Goal: Task Accomplishment & Management: Complete application form

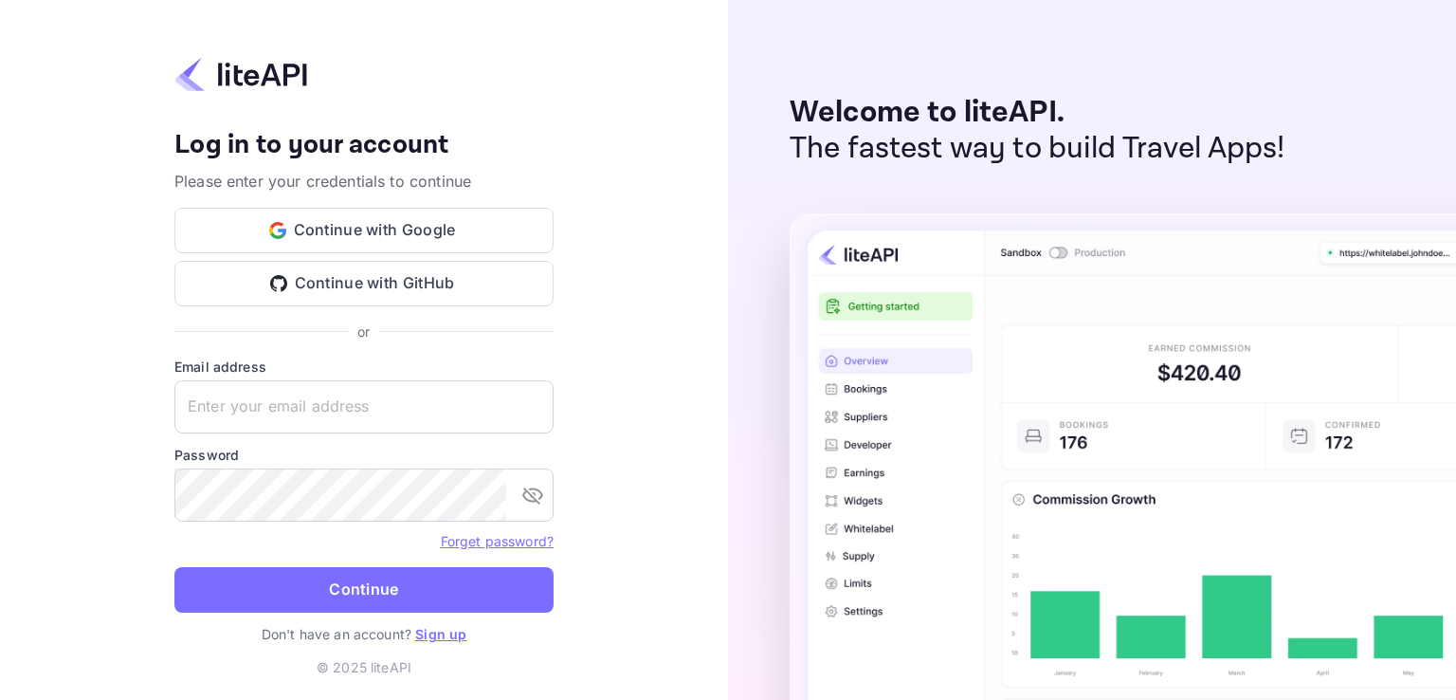
click at [640, 454] on div "Your account has been created successfully, a confirmation link has been sent t…" at bounding box center [364, 350] width 728 height 700
click at [436, 634] on link "Sign up" at bounding box center [440, 634] width 51 height 16
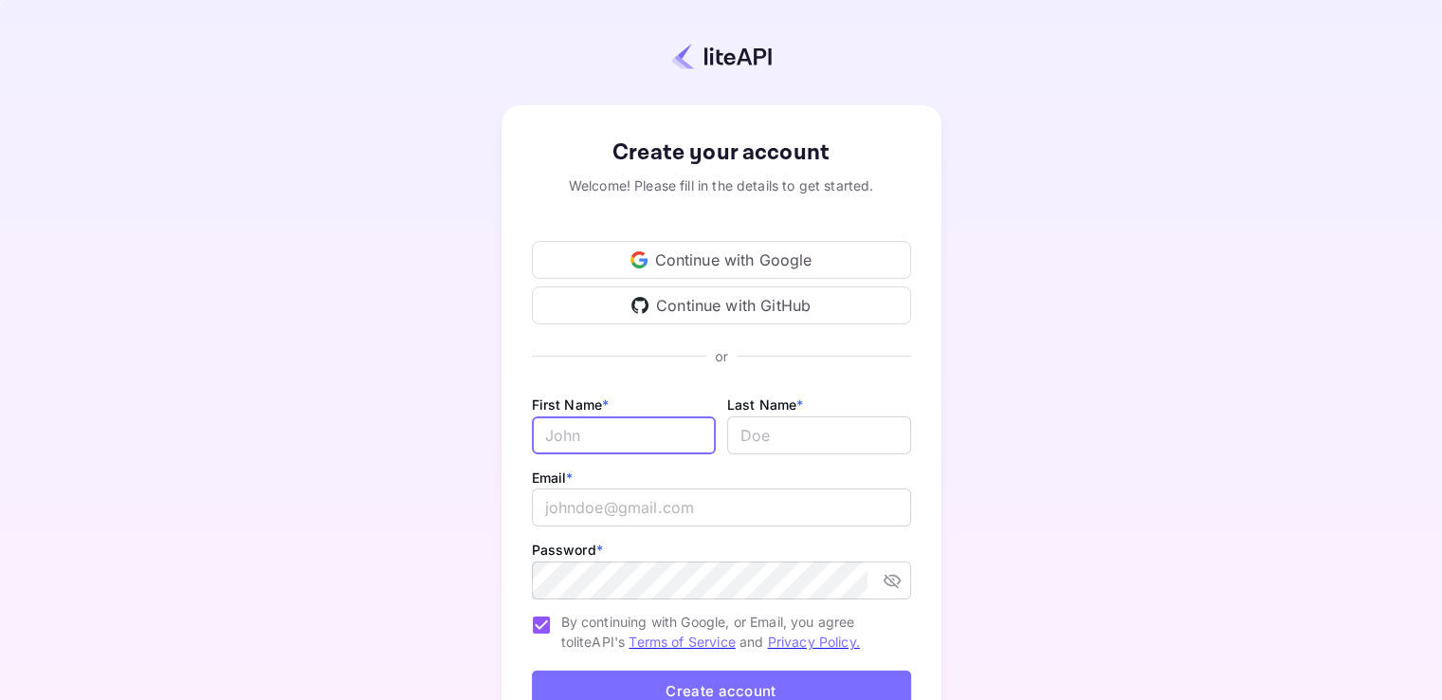
click at [613, 446] on input "Email *" at bounding box center [624, 435] width 184 height 38
type input "imane"
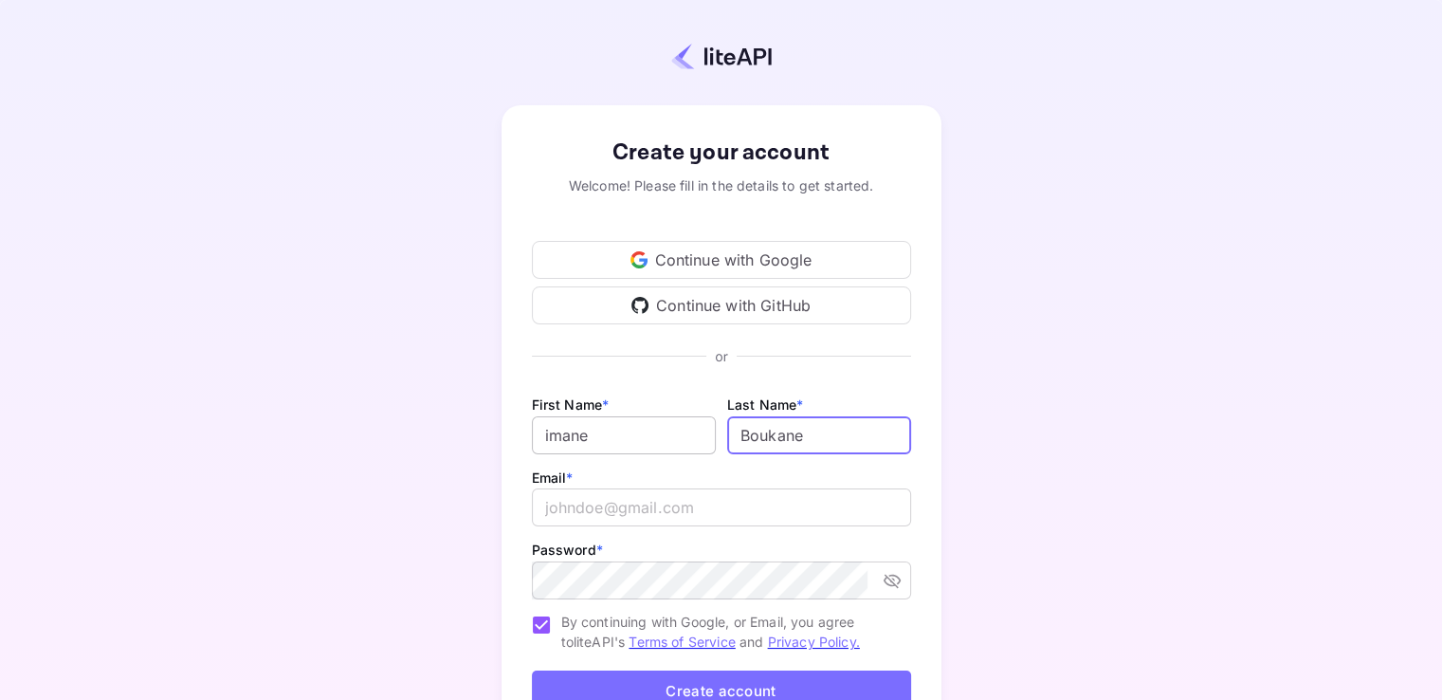
type input "Boukane"
drag, startPoint x: 548, startPoint y: 434, endPoint x: 489, endPoint y: 428, distance: 59.1
click at [489, 428] on div "Create your account Welcome! Please fill in the details to get started. Continu…" at bounding box center [720, 444] width 1275 height 724
type input "Imane"
click at [618, 504] on input "email" at bounding box center [721, 507] width 379 height 38
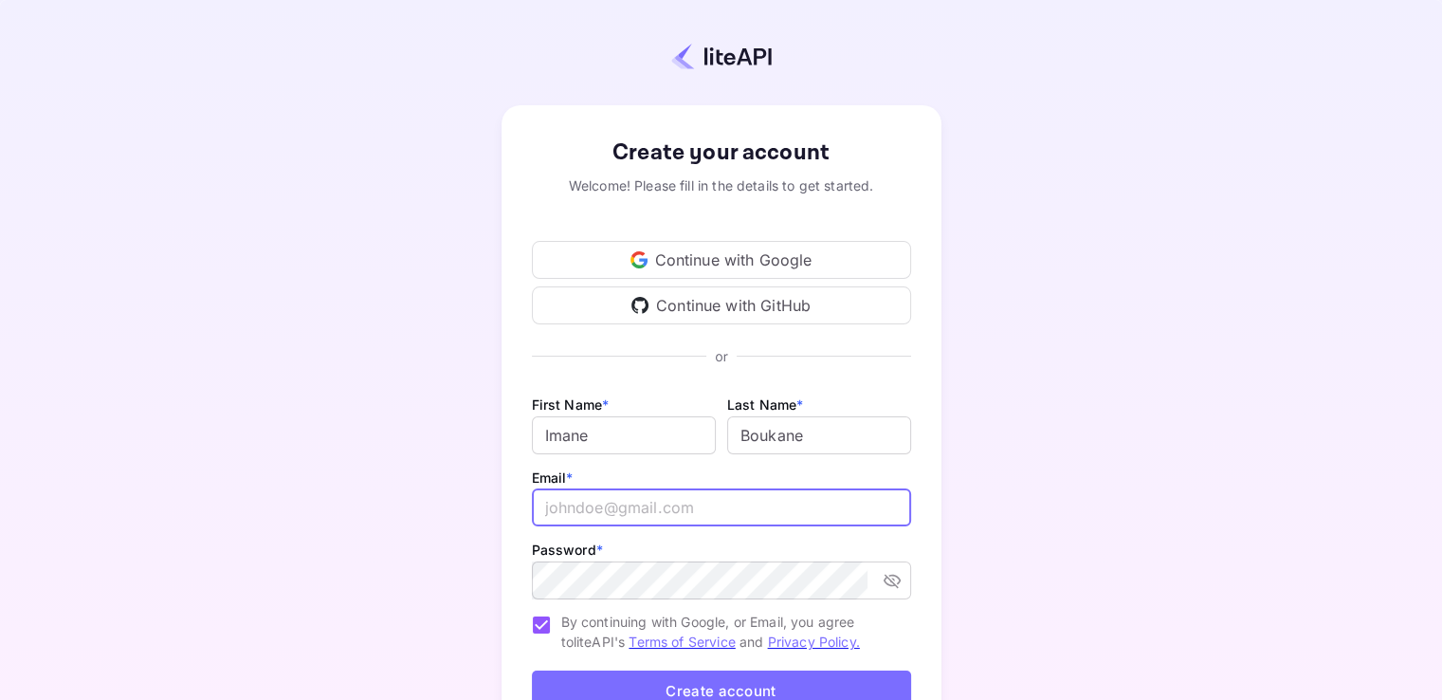
paste input "i.boukane@nuitee.com"
type input "i.boukane@nuitee.com"
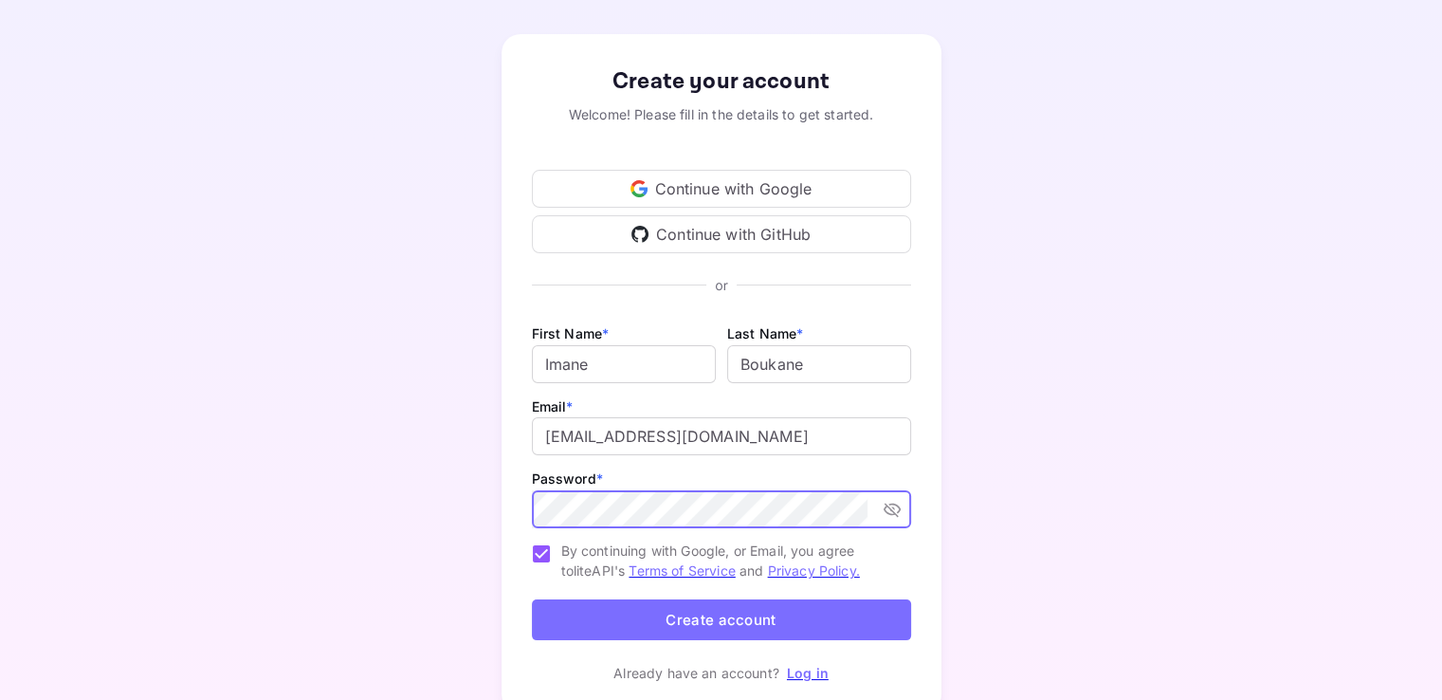
scroll to position [147, 0]
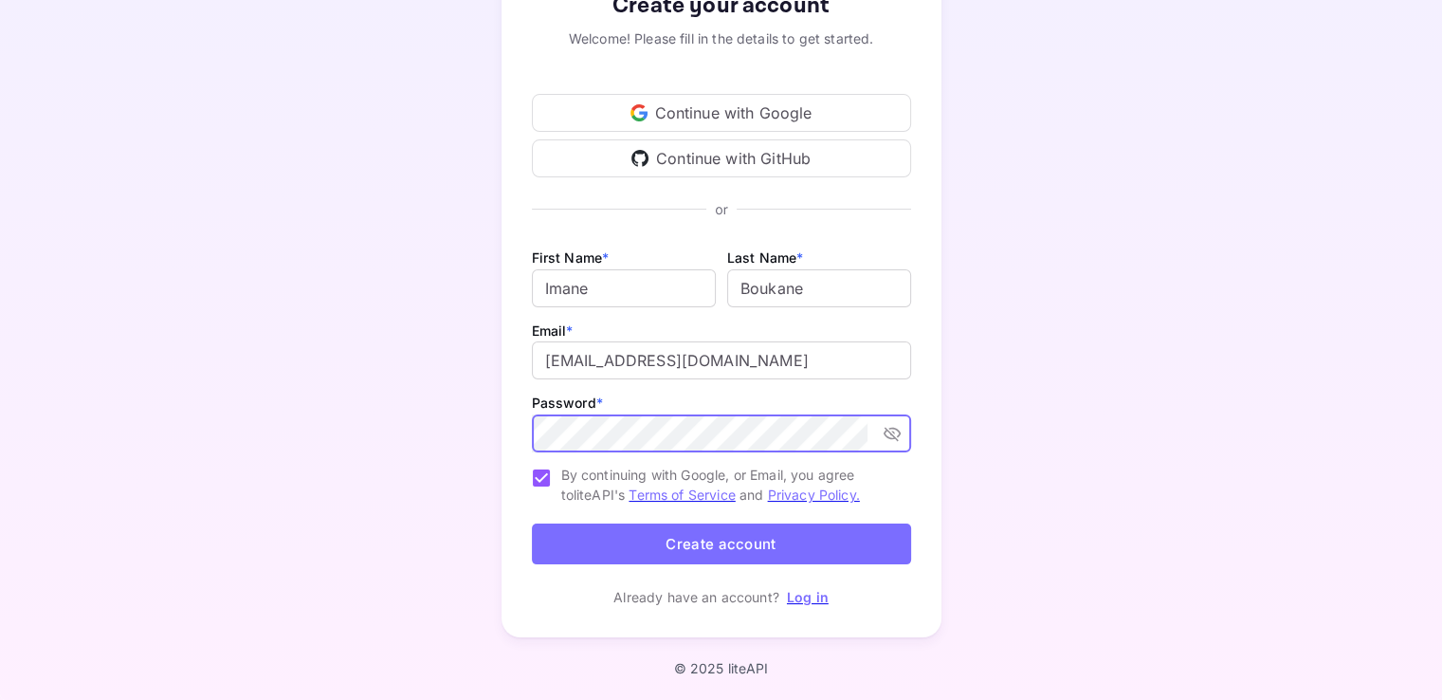
click at [963, 392] on div "Create your account Welcome! Please fill in the details to get started. Continu…" at bounding box center [720, 298] width 1275 height 724
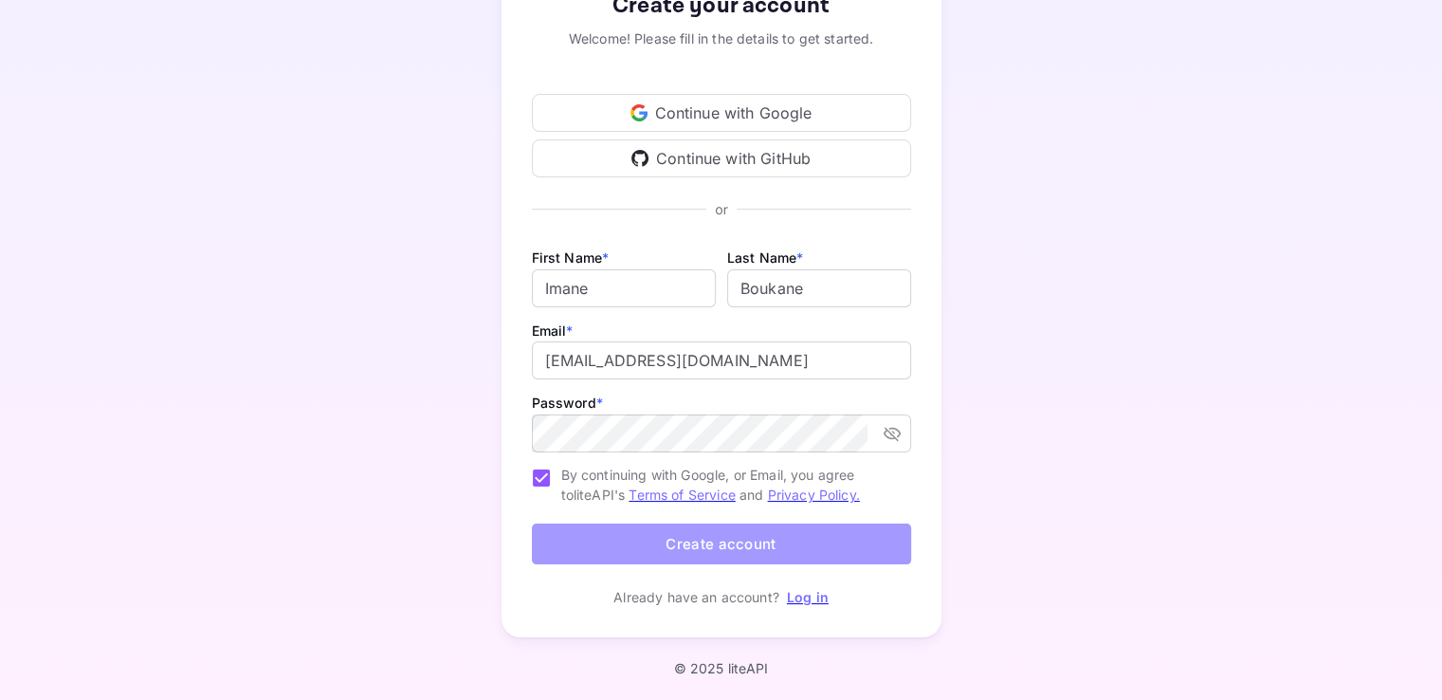
click at [683, 541] on button "Create account" at bounding box center [721, 543] width 379 height 41
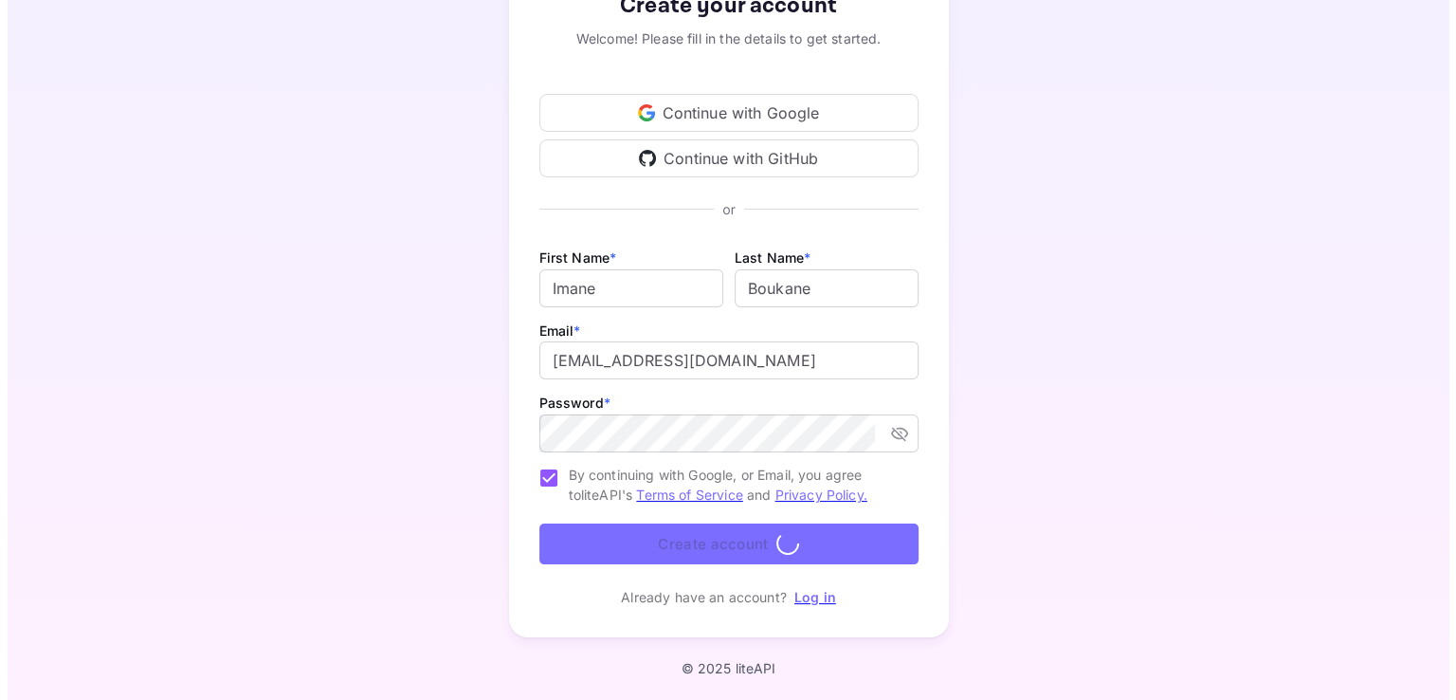
scroll to position [0, 0]
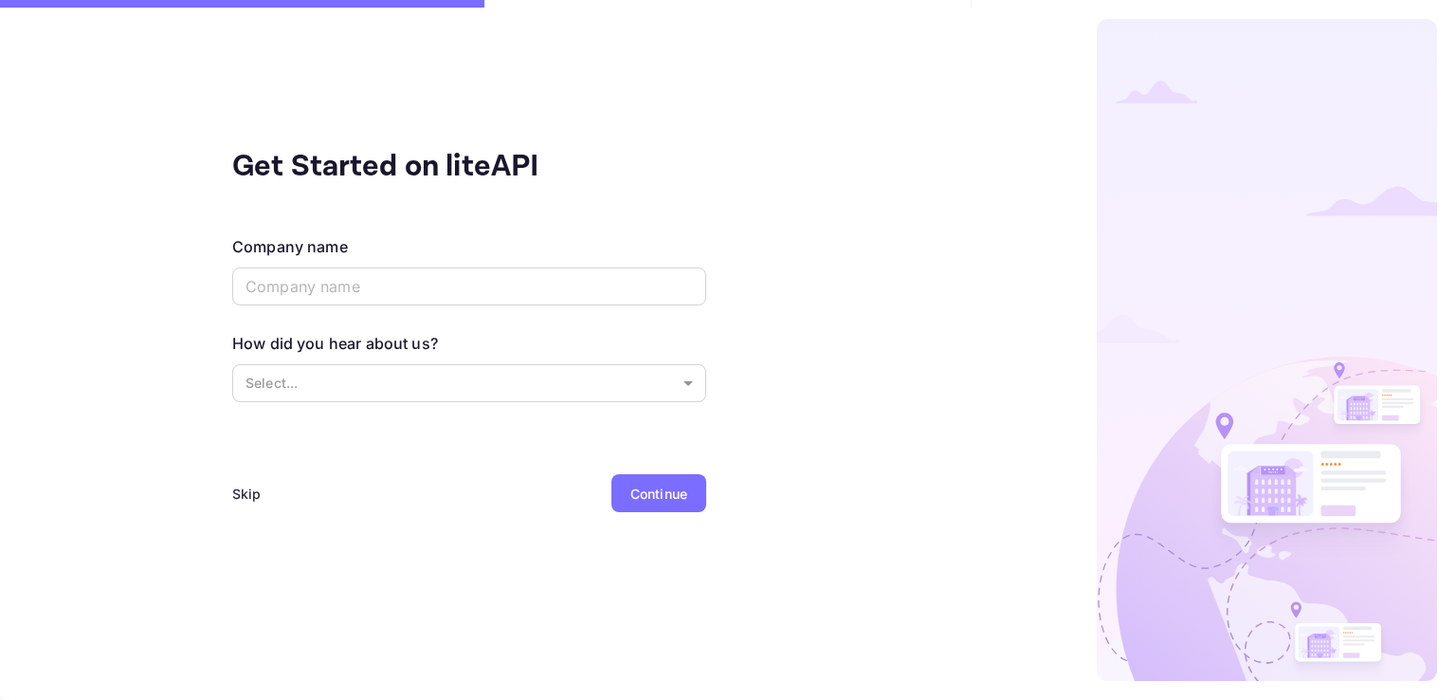
click at [759, 237] on div "Get Started on liteAPI Company name ​ How did you hear about us? Select... ​ Sk…" at bounding box center [469, 350] width 939 height 700
click at [972, 297] on div at bounding box center [1197, 350] width 480 height 662
click at [432, 281] on input "text" at bounding box center [469, 286] width 474 height 38
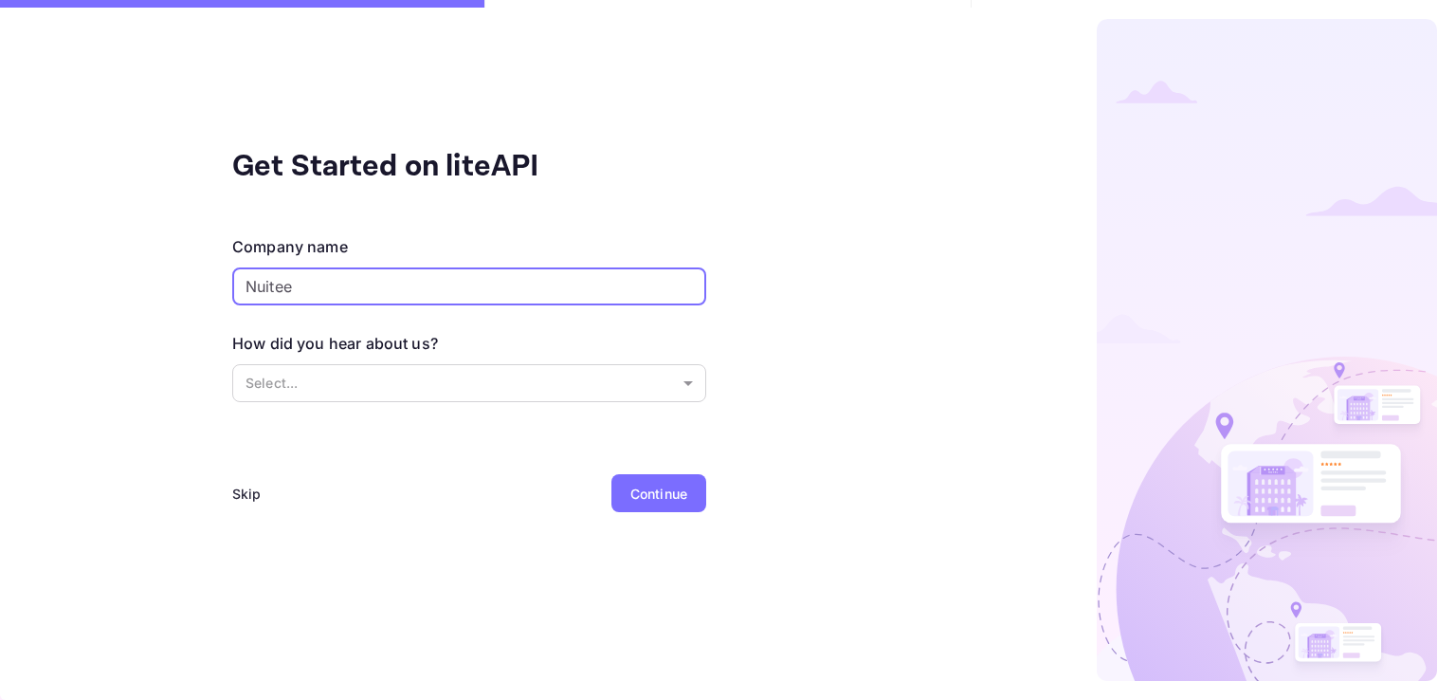
type input "Nuitee"
click at [244, 493] on div "Skip" at bounding box center [246, 493] width 29 height 20
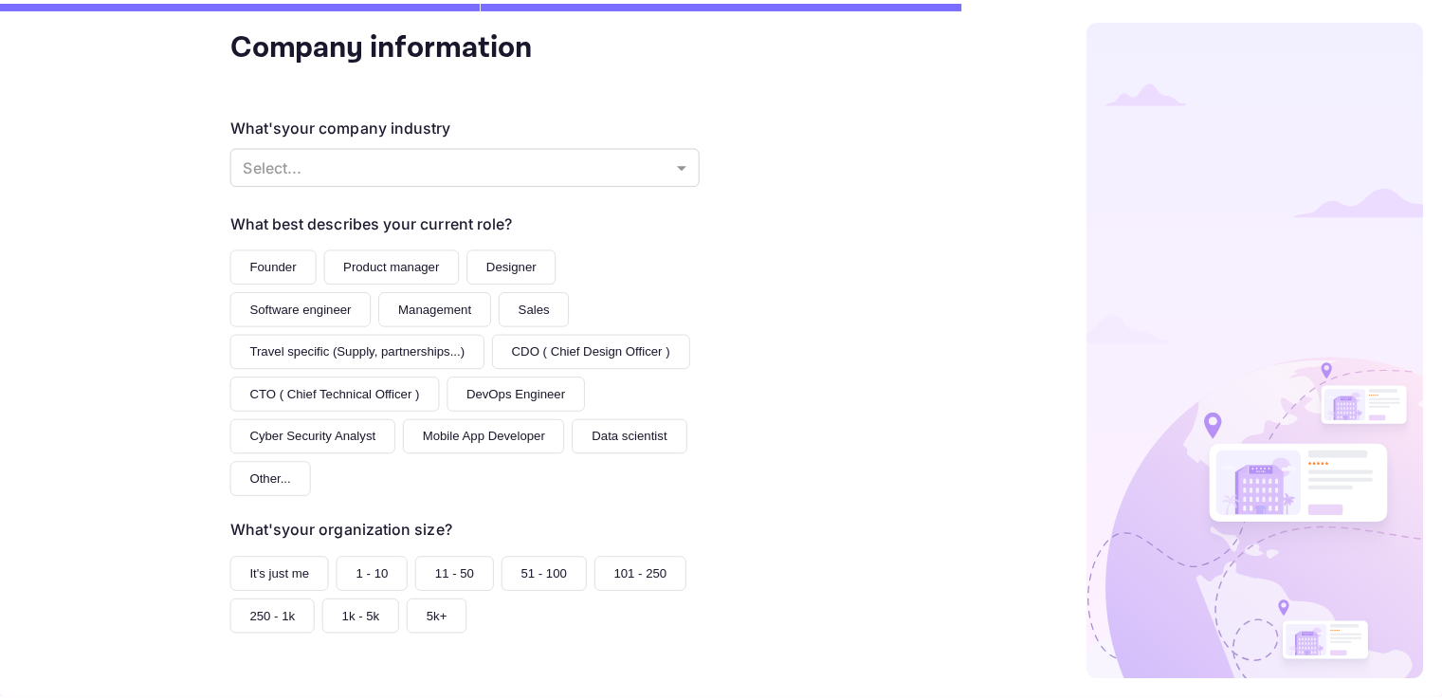
scroll to position [221, 0]
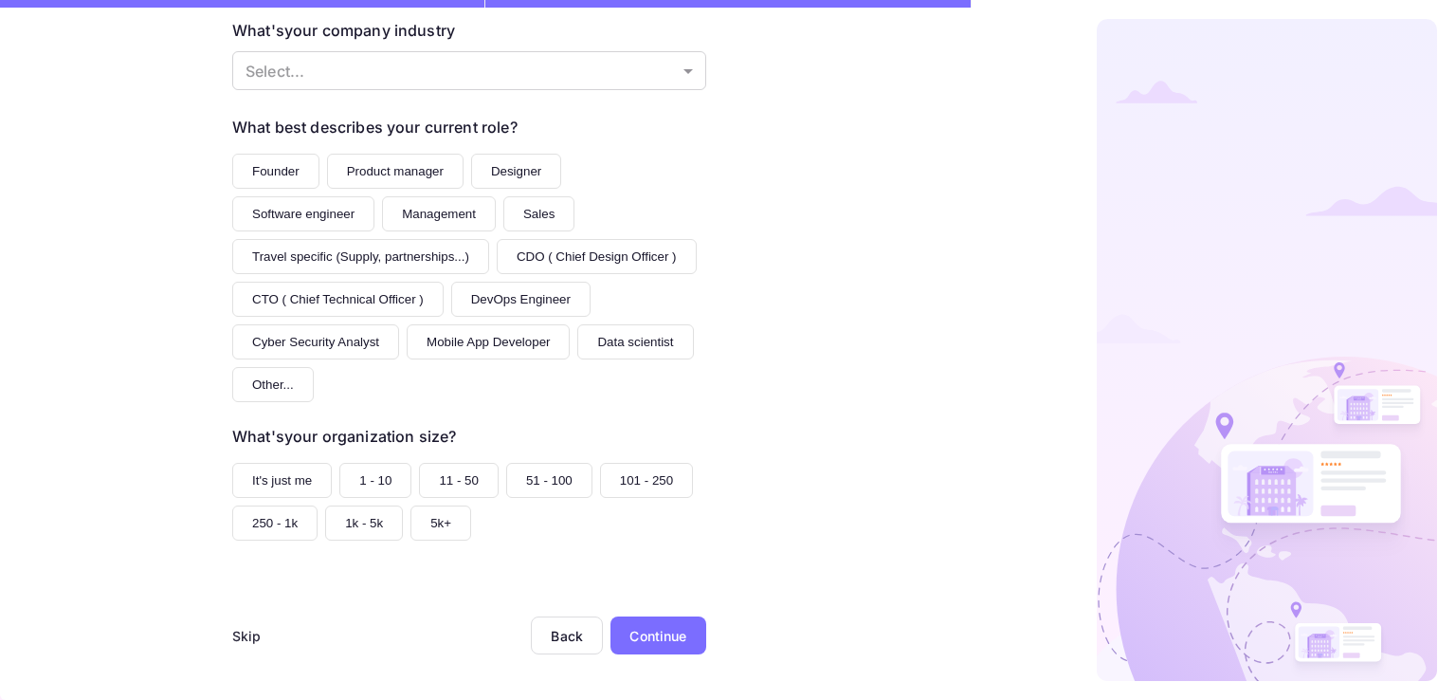
click at [245, 630] on div "Skip" at bounding box center [246, 636] width 29 height 20
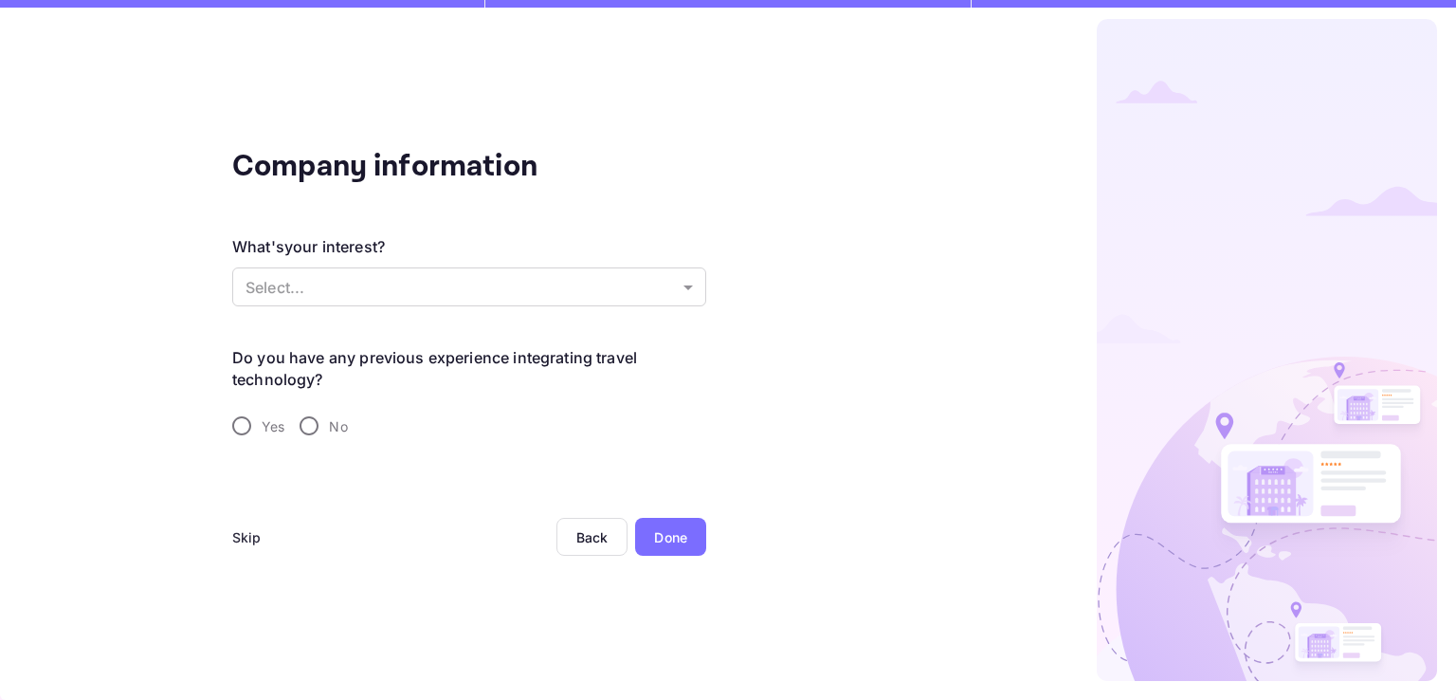
click at [240, 539] on div "Skip" at bounding box center [246, 537] width 29 height 20
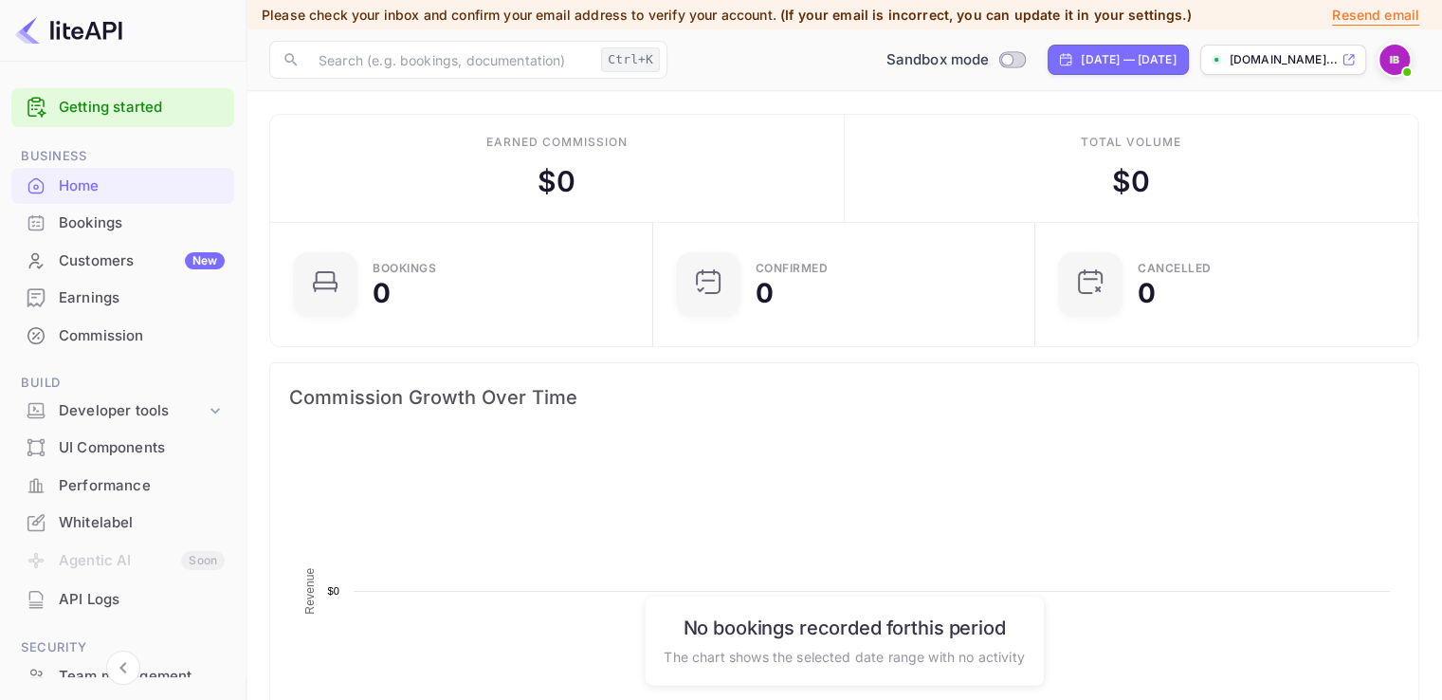
scroll to position [294, 356]
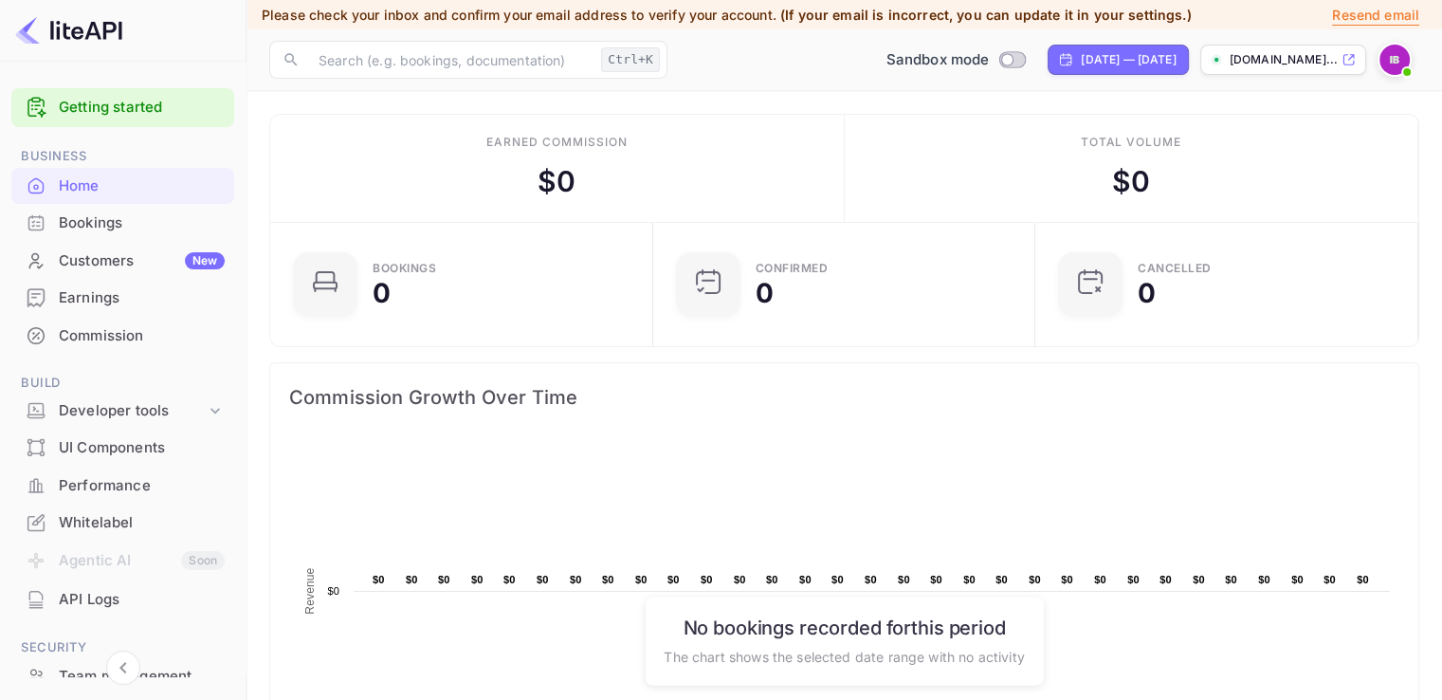
click at [941, 412] on div "Commission Growth Over Time" at bounding box center [844, 397] width 1148 height 68
click at [944, 486] on rect at bounding box center [844, 629] width 1110 height 379
click at [1399, 62] on img at bounding box center [1394, 60] width 30 height 30
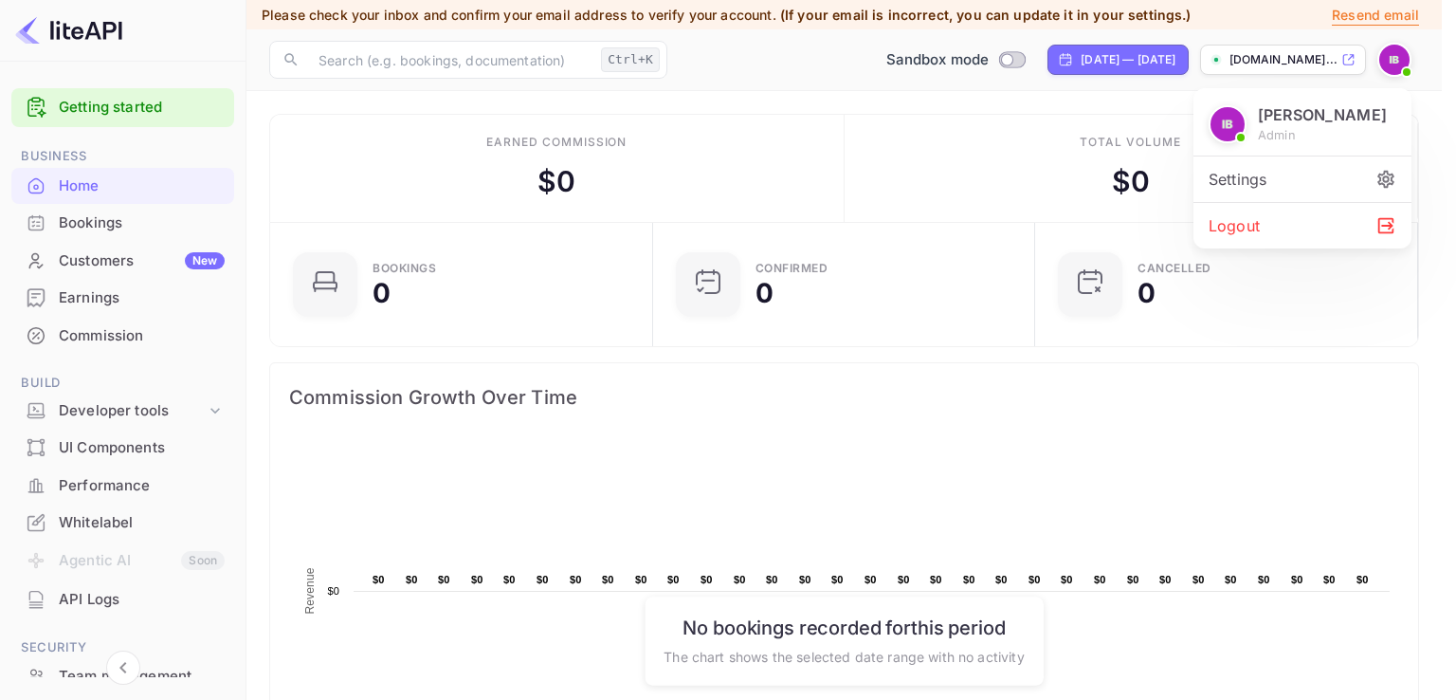
click at [1267, 225] on div "Logout" at bounding box center [1303, 226] width 218 height 46
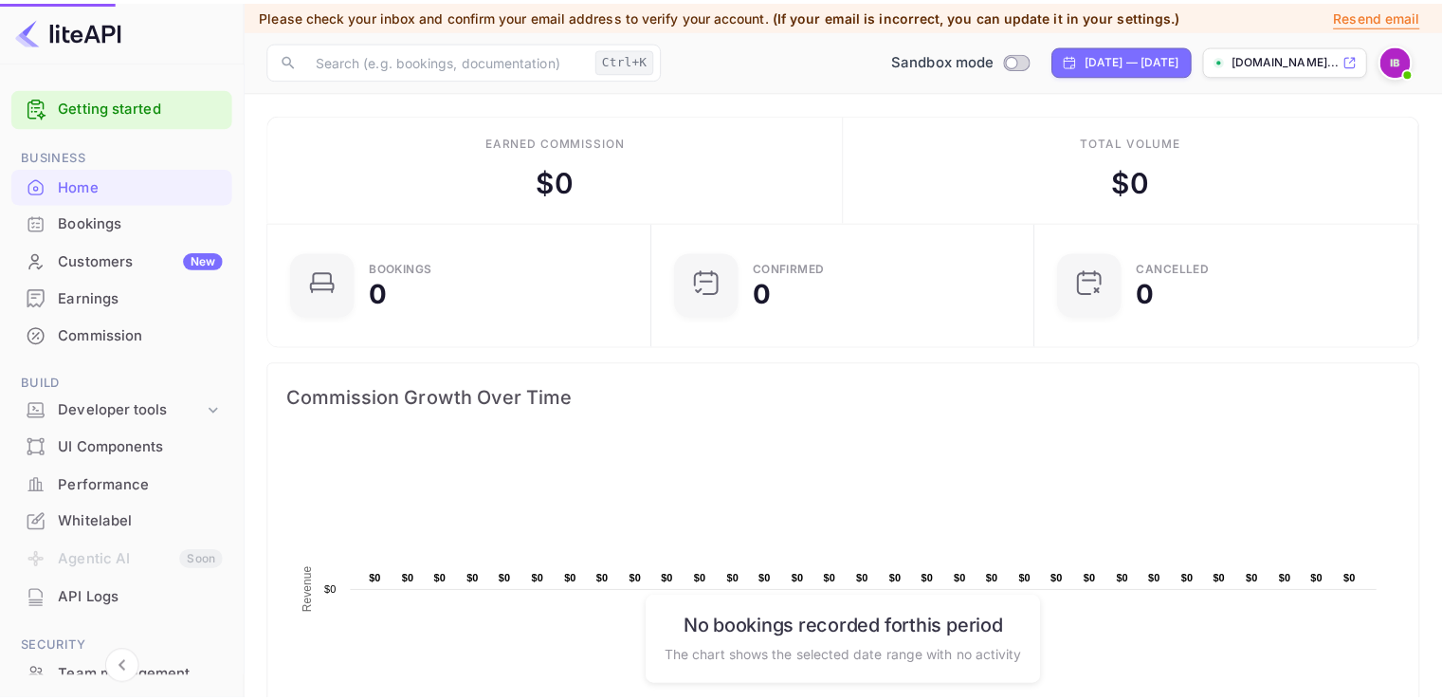
scroll to position [15, 15]
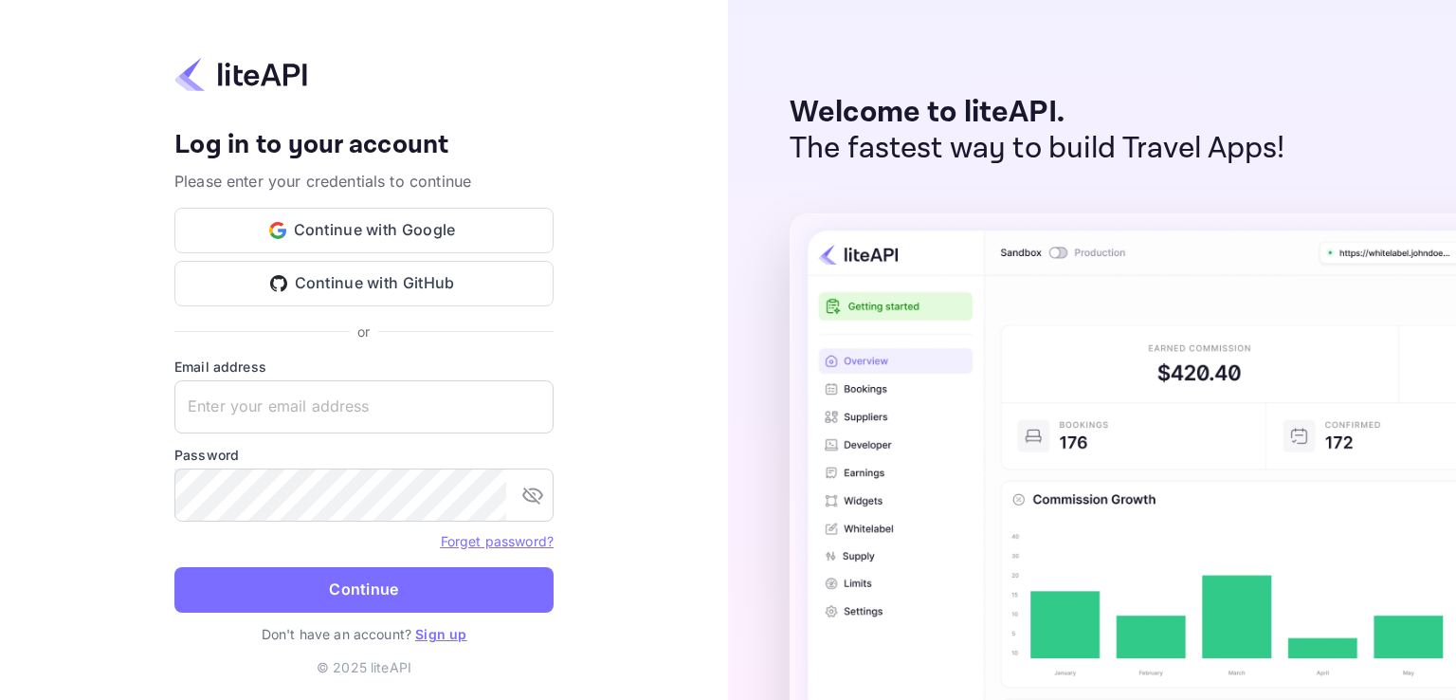
click at [443, 632] on link "Sign up" at bounding box center [440, 634] width 51 height 16
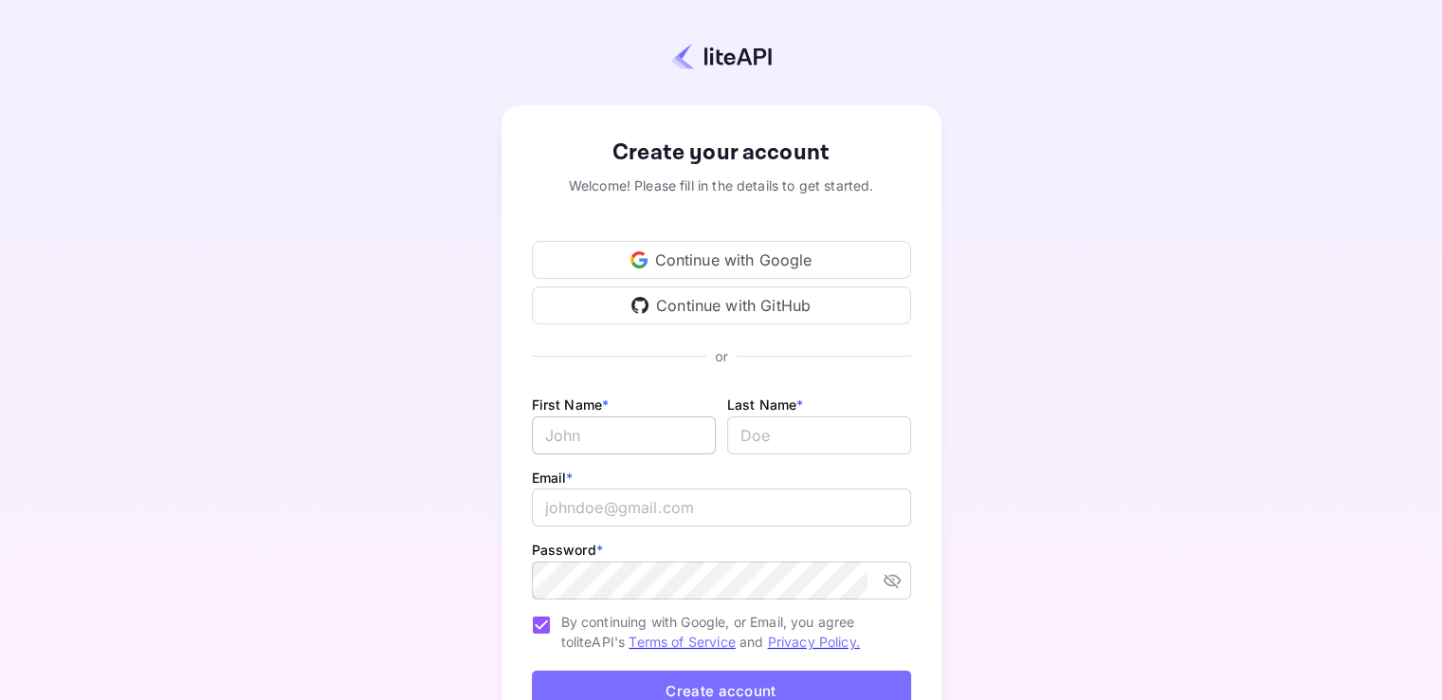
click at [650, 435] on input "Email *" at bounding box center [624, 435] width 184 height 38
type input "Saad"
type input "Ait Elamri"
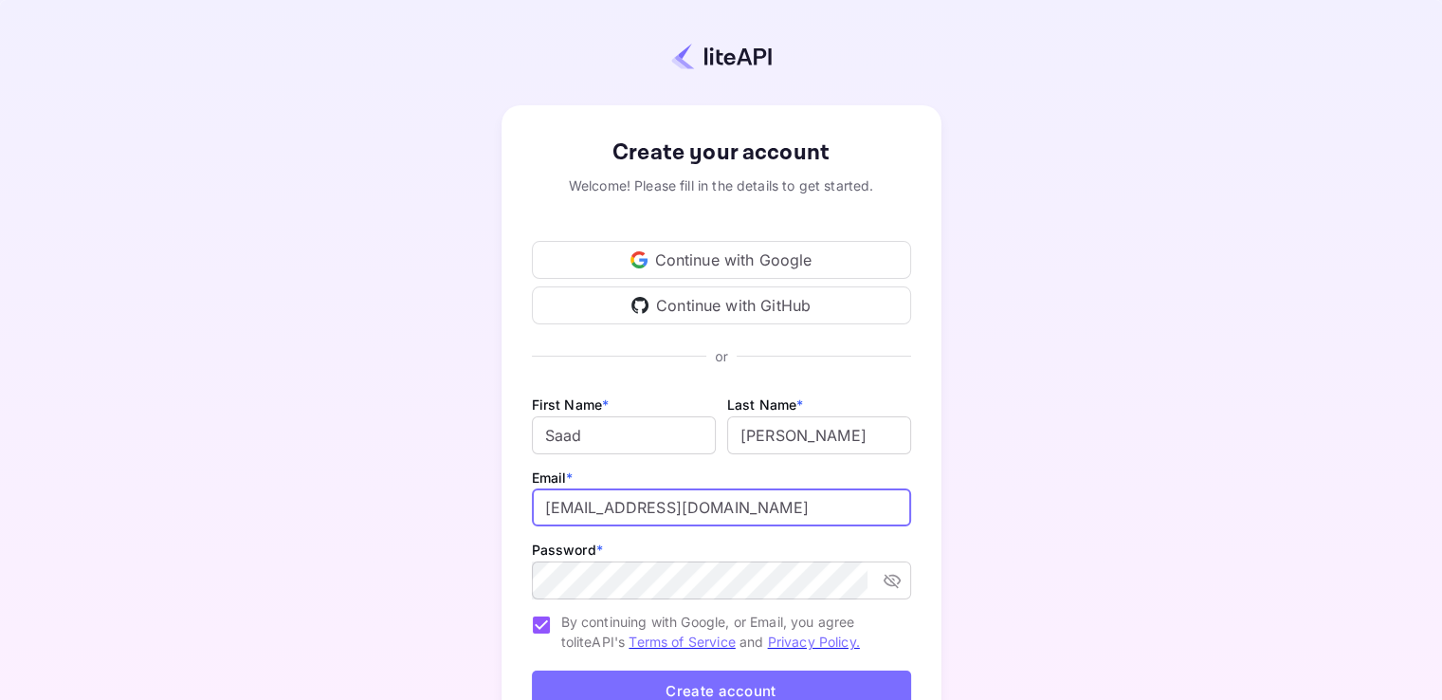
type input "a.aitelamri@nuitee.com"
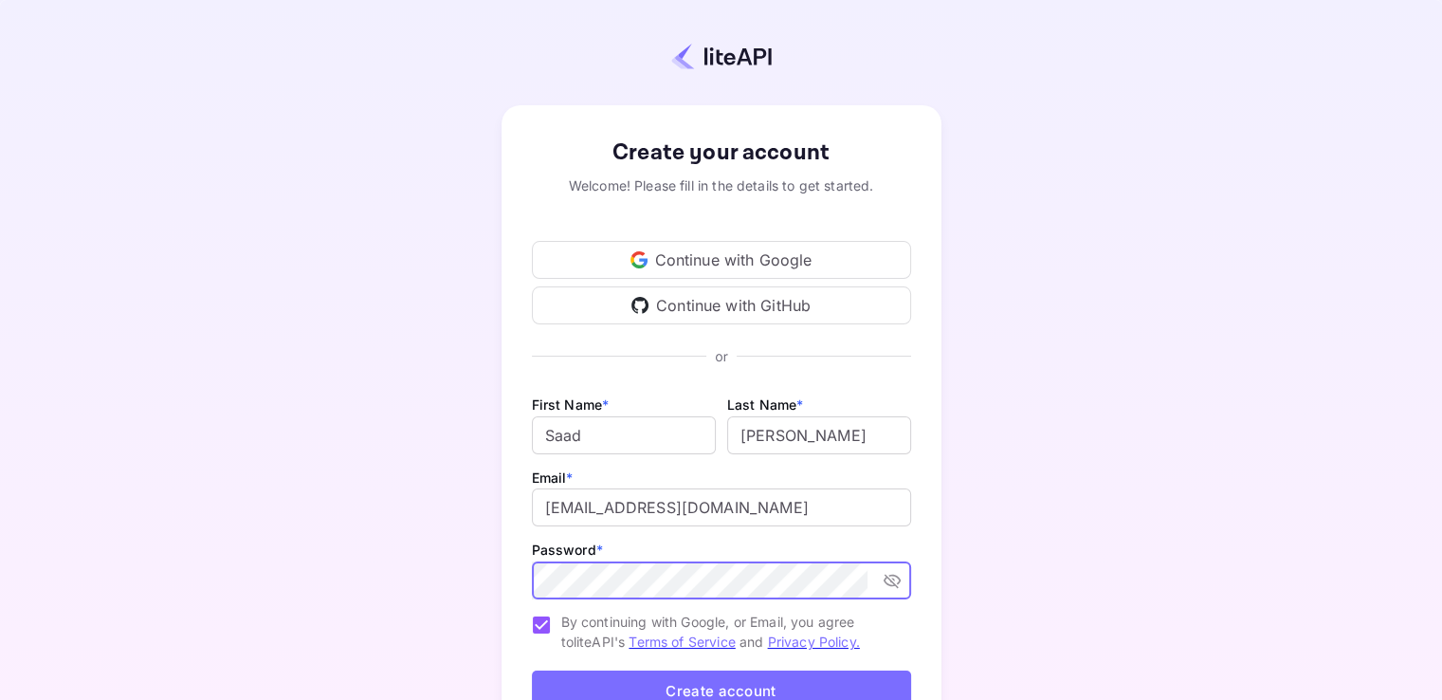
click at [1253, 312] on div "Create your account Welcome! Please fill in the details to get started. Continu…" at bounding box center [720, 444] width 1275 height 724
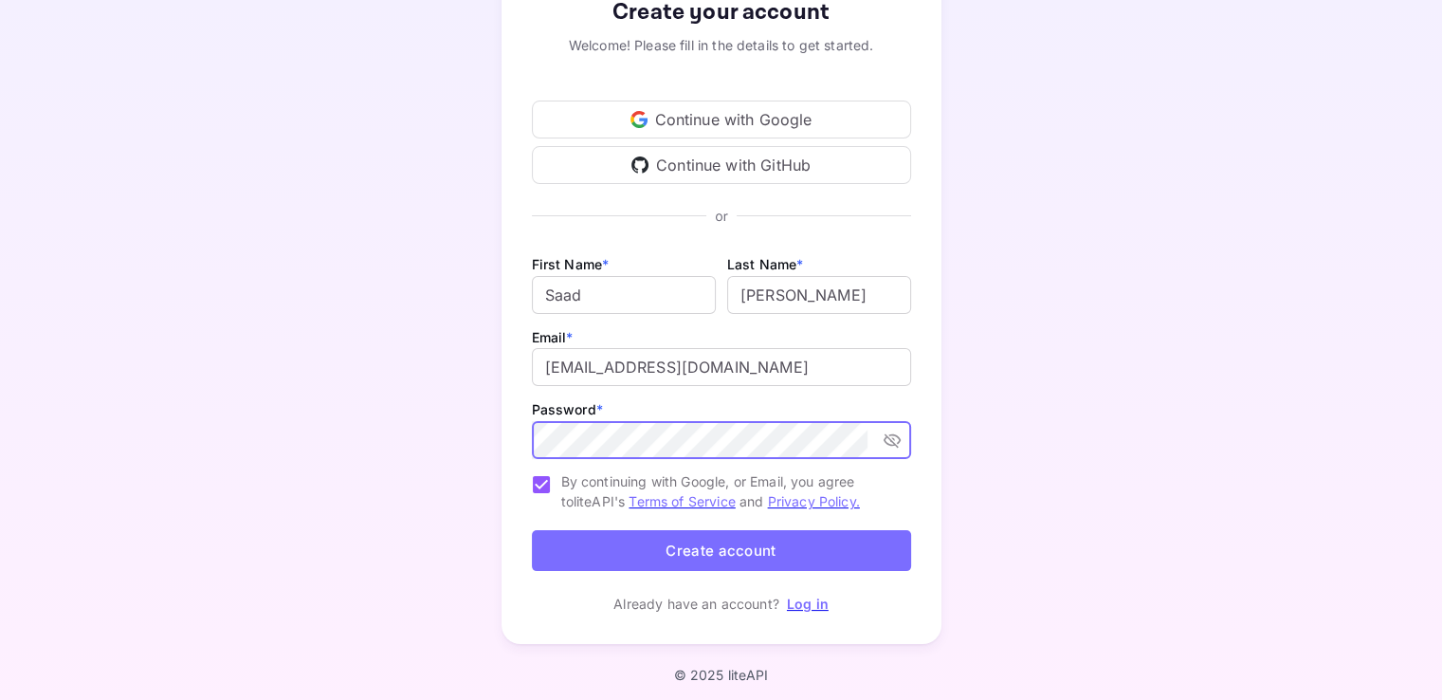
scroll to position [147, 0]
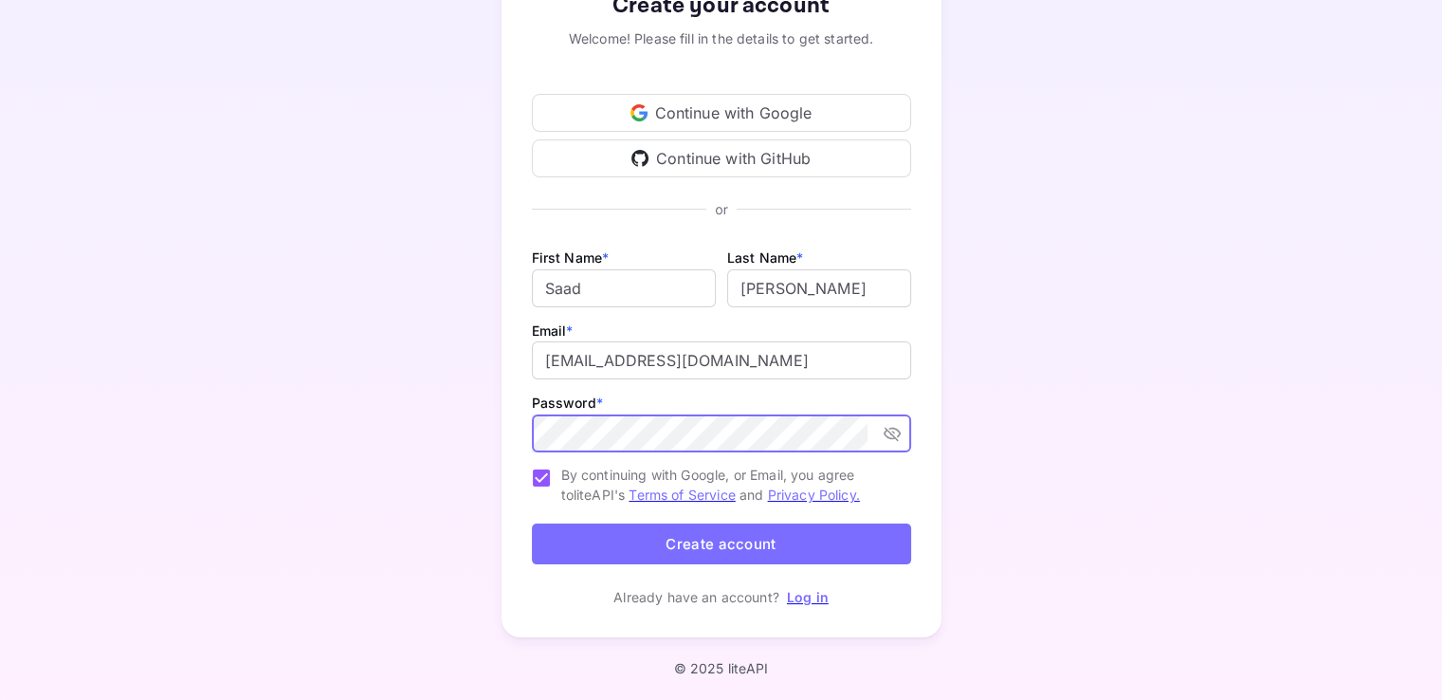
click at [643, 547] on button "Create account" at bounding box center [721, 543] width 379 height 41
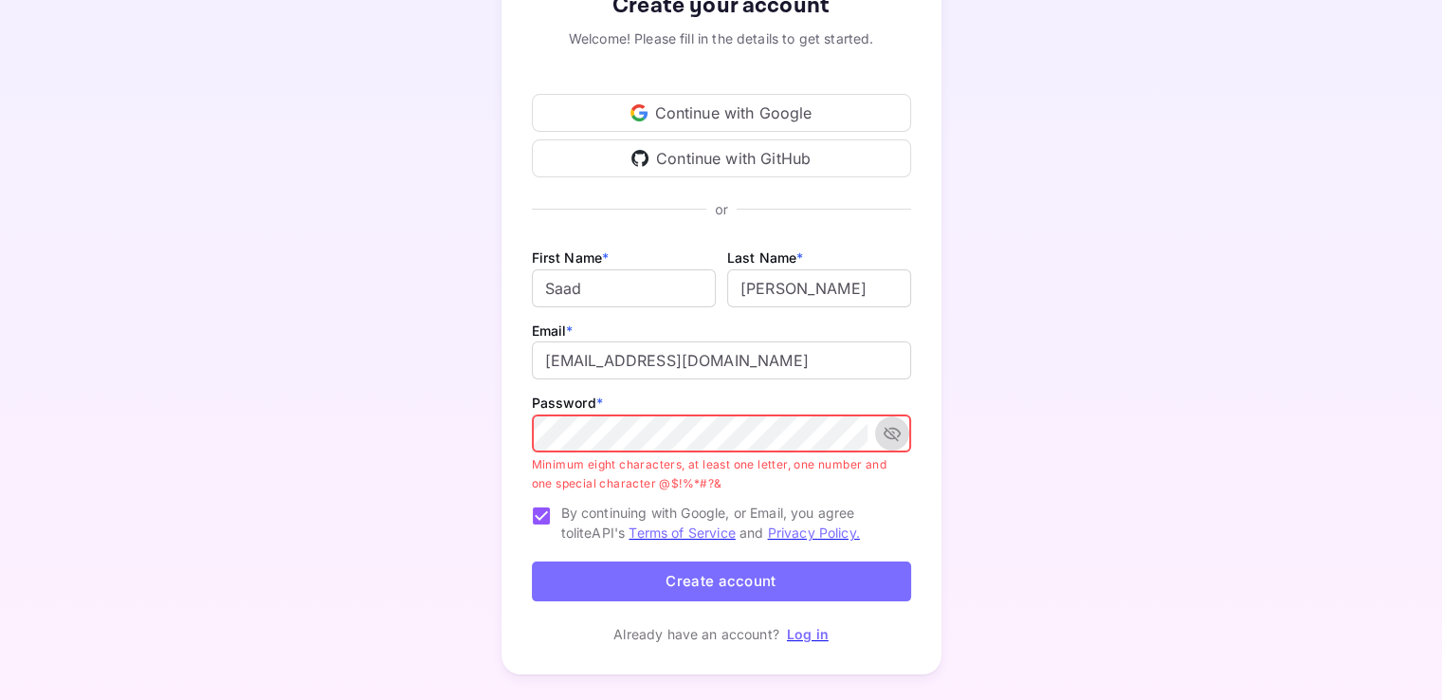
click at [895, 429] on icon "toggle password visibility" at bounding box center [892, 433] width 19 height 19
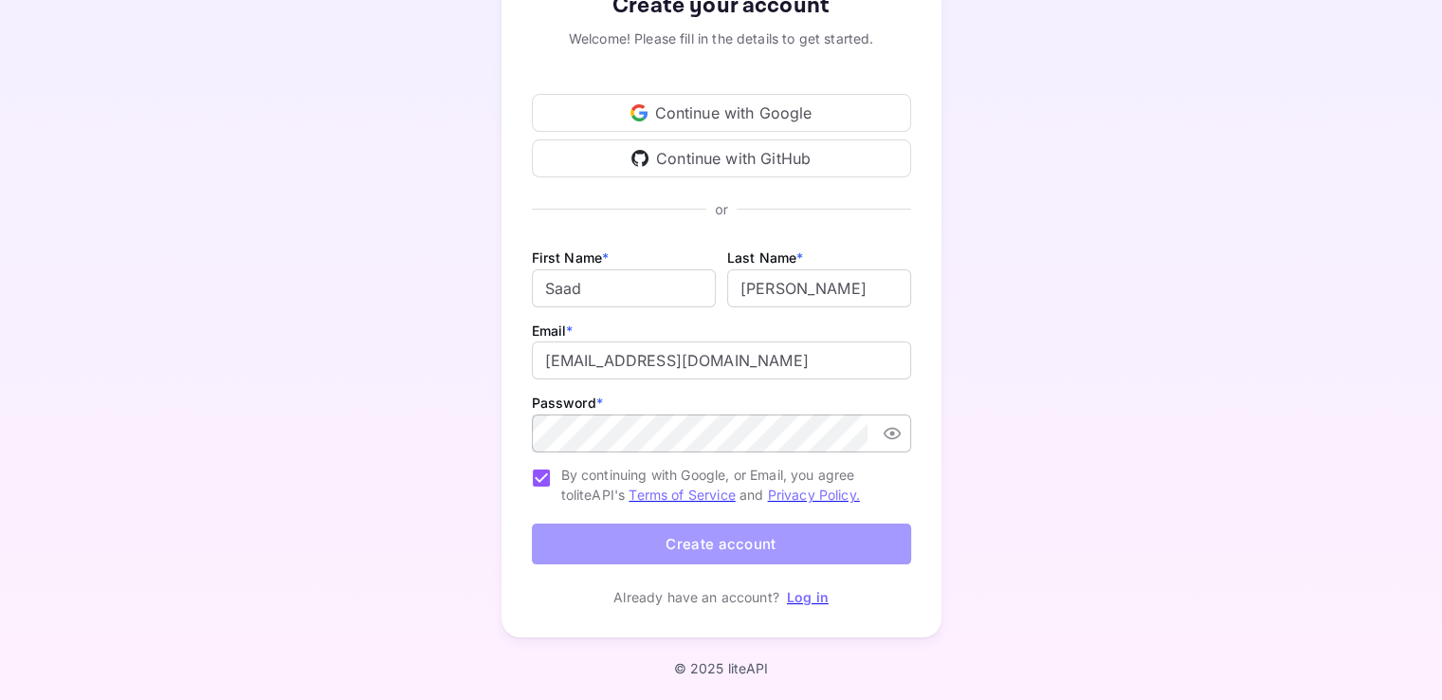
click at [667, 548] on button "Create account" at bounding box center [721, 543] width 379 height 41
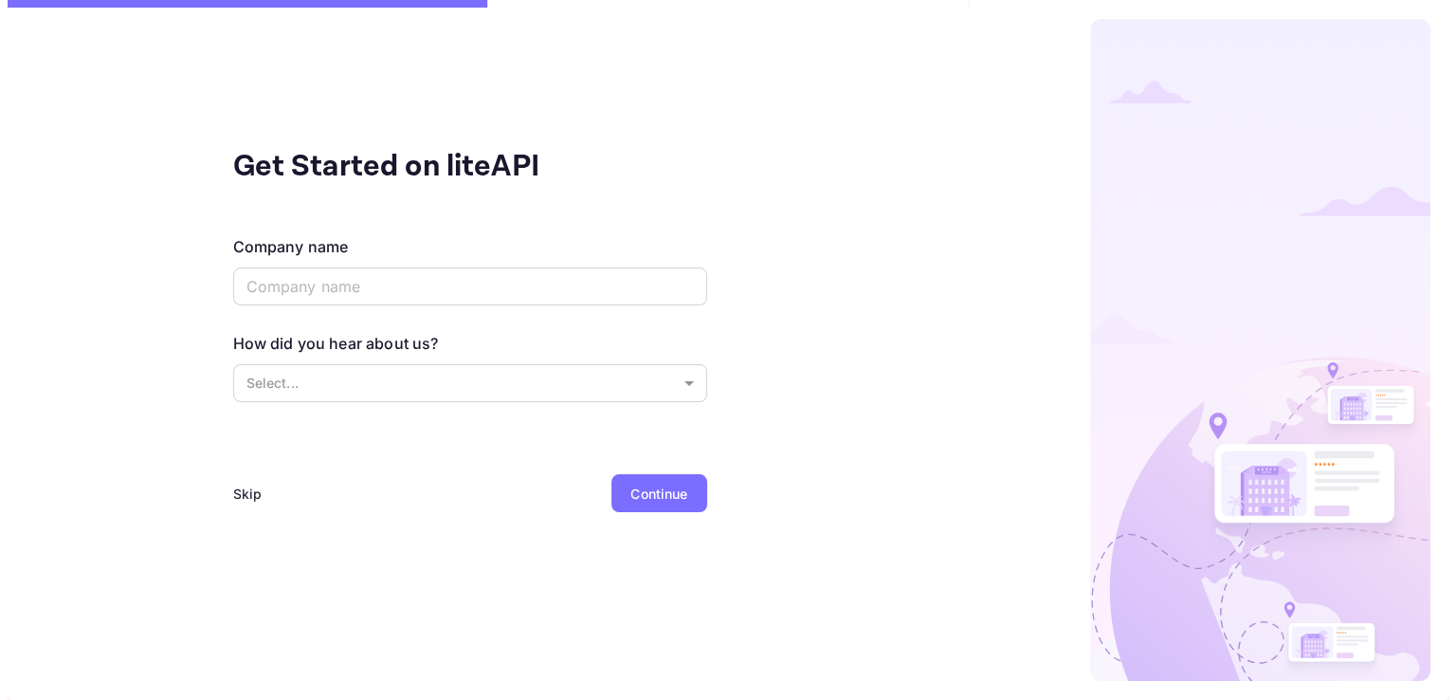
scroll to position [0, 0]
click at [243, 491] on div "Skip" at bounding box center [246, 493] width 29 height 20
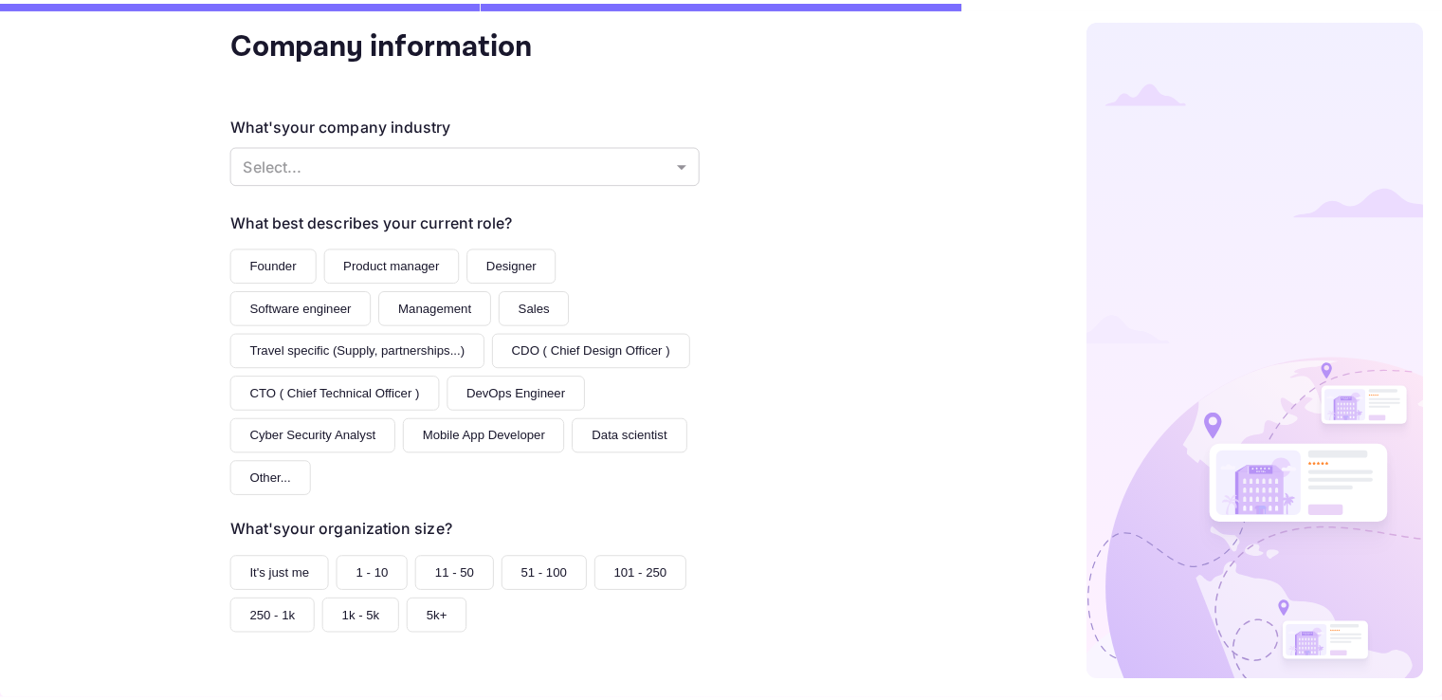
scroll to position [221, 0]
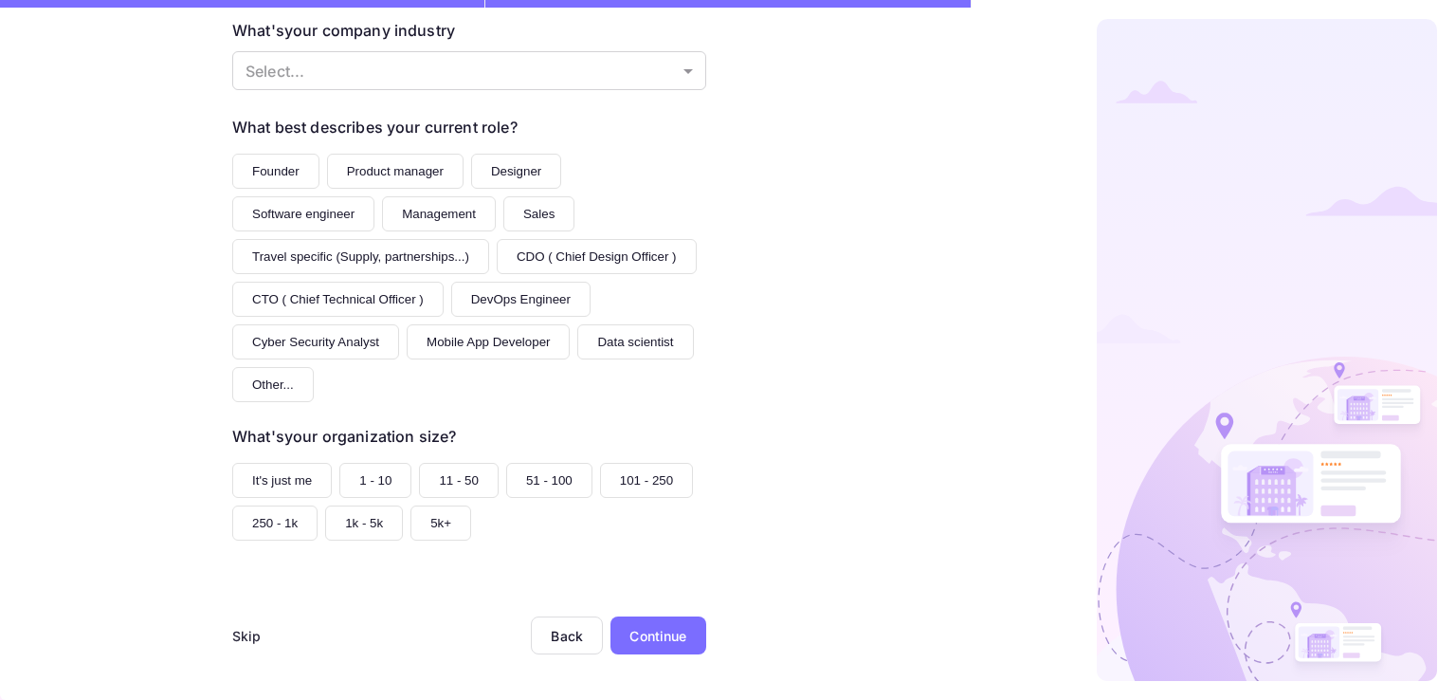
click at [221, 640] on div "Company information What's your company industry Select... ​ What best describe…" at bounding box center [469, 350] width 939 height 700
click at [237, 628] on div "Skip" at bounding box center [246, 636] width 29 height 20
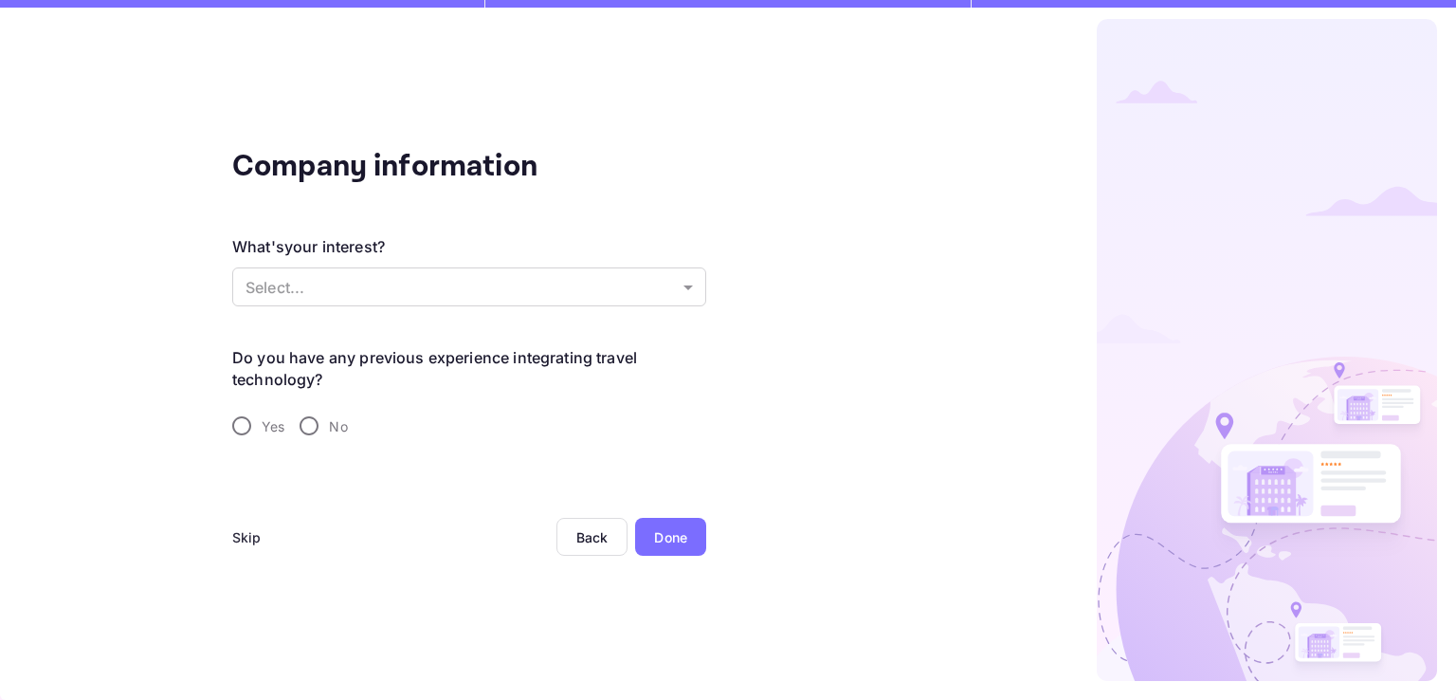
click at [258, 543] on div "Skip" at bounding box center [246, 537] width 29 height 20
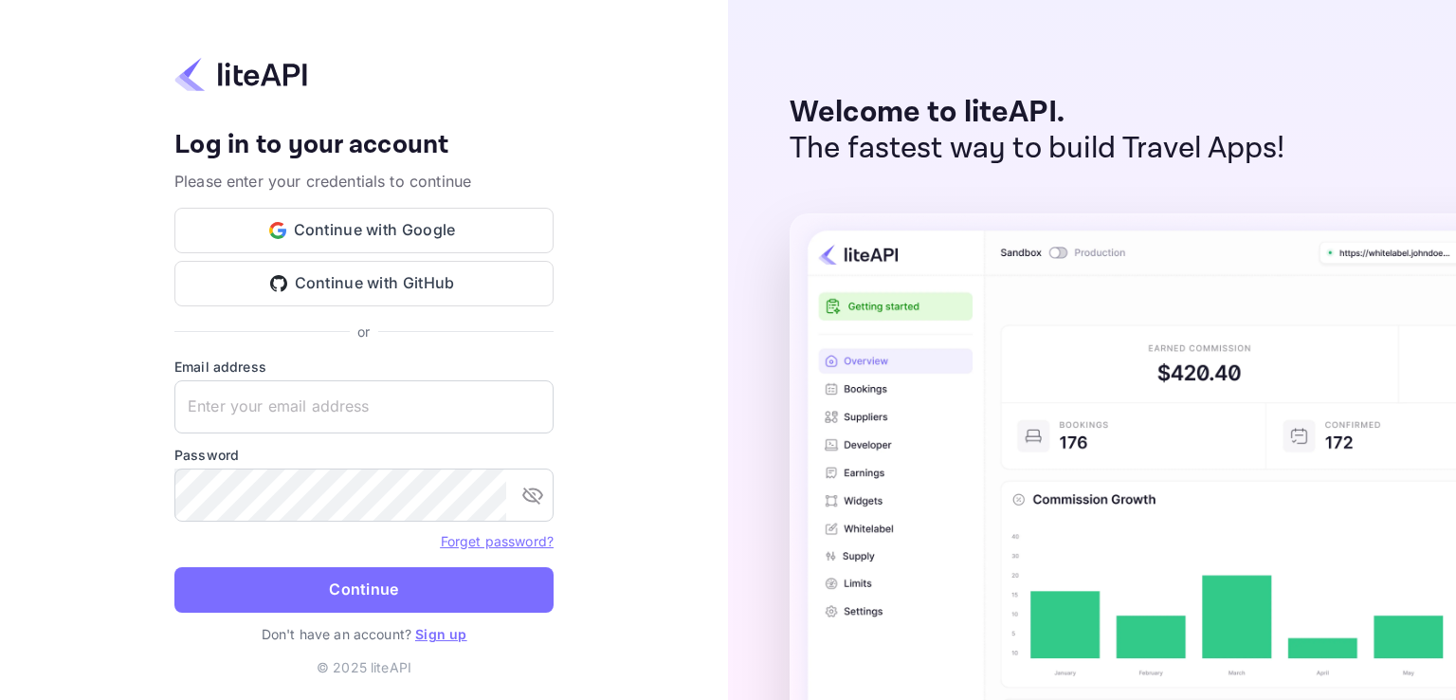
click at [1206, 54] on div "Welcome to liteAPI. The fastest way to build Travel Apps!" at bounding box center [1092, 350] width 728 height 700
